Goal: Task Accomplishment & Management: Manage account settings

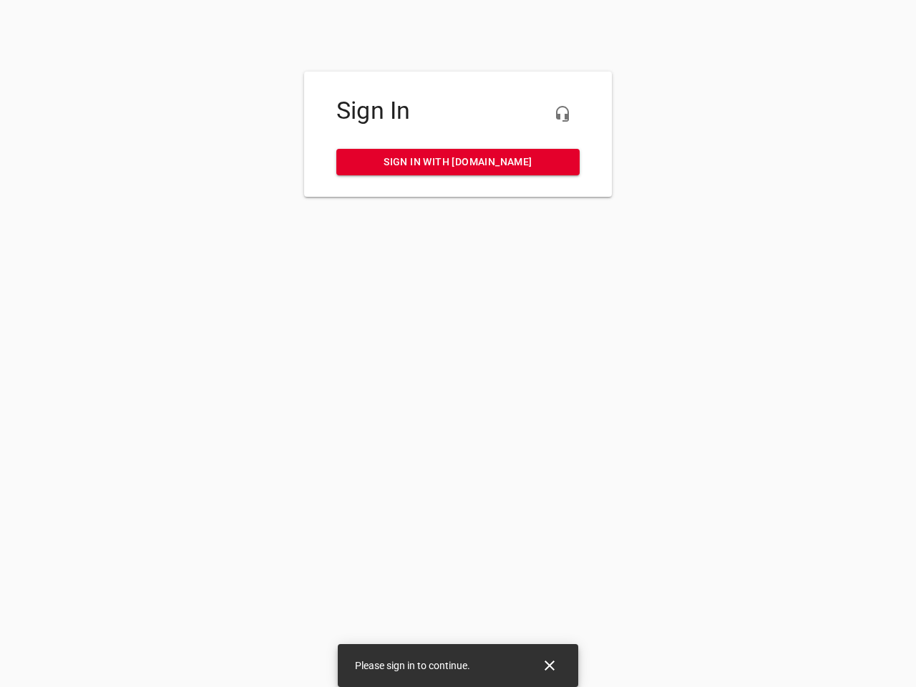
click at [562, 114] on icon "button" at bounding box center [562, 113] width 17 height 17
click at [549, 665] on icon "Close" at bounding box center [549, 665] width 10 height 10
